Goal: Navigation & Orientation: Find specific page/section

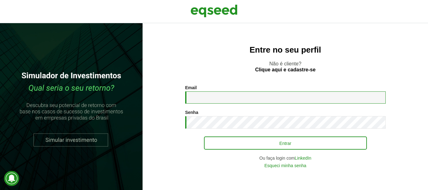
type input "**********"
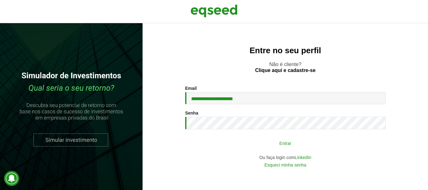
click at [276, 142] on button "Entrar" at bounding box center [285, 143] width 163 height 12
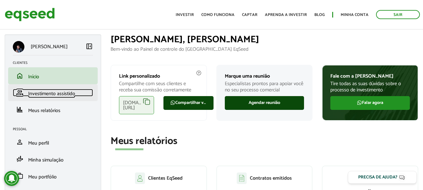
click at [62, 92] on span "Investimento assistido" at bounding box center [51, 94] width 47 height 8
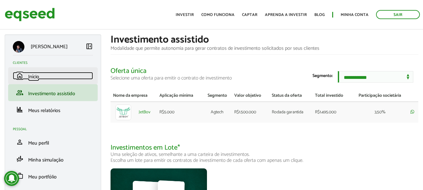
click at [52, 76] on link "home Início" at bounding box center [53, 76] width 80 height 8
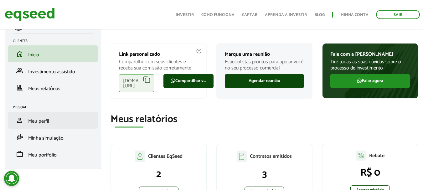
scroll to position [31, 0]
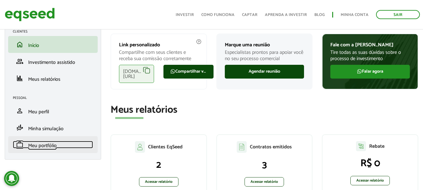
click at [39, 141] on link "work Meu portfólio" at bounding box center [53, 145] width 80 height 8
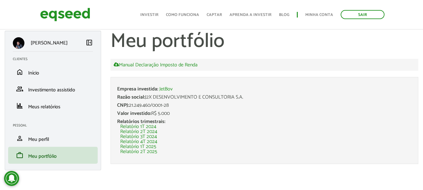
scroll to position [4, 0]
click at [42, 76] on li "home Início" at bounding box center [53, 71] width 90 height 17
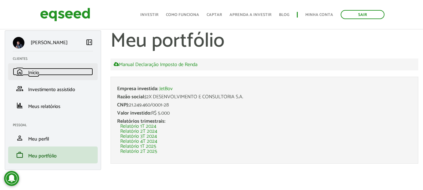
click at [34, 74] on span "Início" at bounding box center [33, 73] width 11 height 8
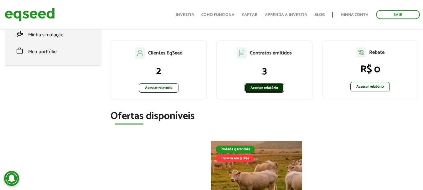
click at [262, 89] on link "Acessar relatório" at bounding box center [264, 87] width 39 height 9
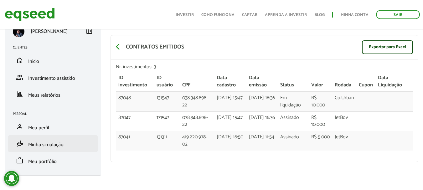
scroll to position [20, 0]
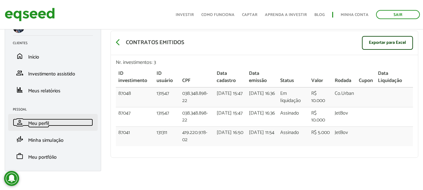
click at [45, 126] on span "Meu perfil" at bounding box center [38, 123] width 21 height 8
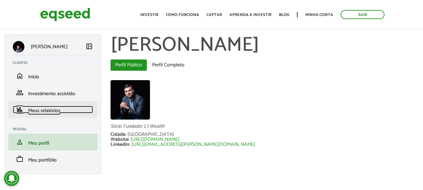
click at [48, 110] on span "Meus relatórios" at bounding box center [44, 111] width 32 height 8
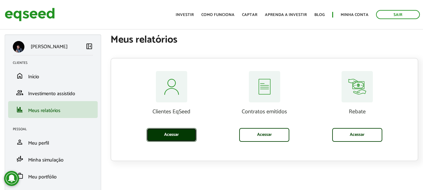
click at [162, 138] on link "Acessar" at bounding box center [172, 135] width 50 height 14
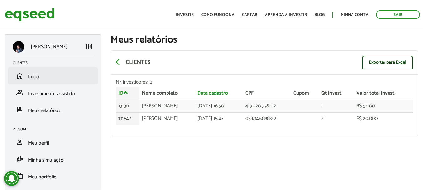
click at [29, 72] on li "home Início" at bounding box center [53, 75] width 90 height 17
click at [31, 78] on span "Início" at bounding box center [33, 77] width 11 height 8
